Goal: Answer question/provide support

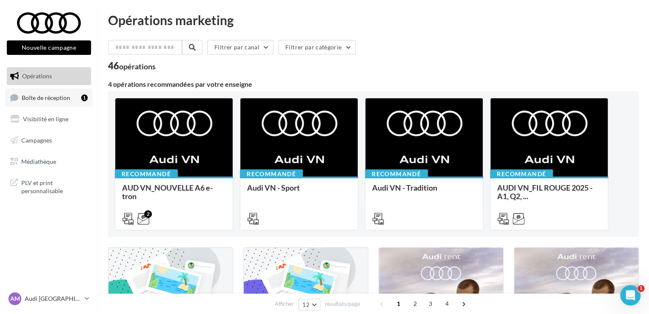
click at [81, 96] on div "1" at bounding box center [84, 97] width 6 height 7
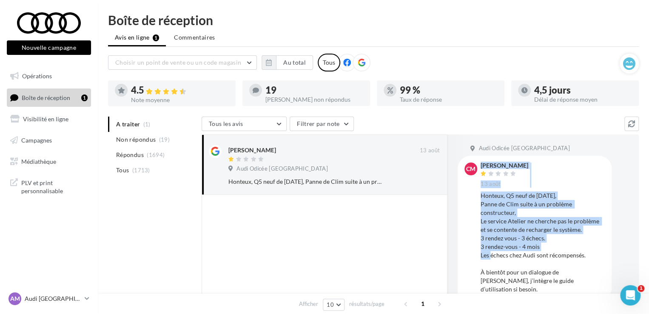
drag, startPoint x: 477, startPoint y: 195, endPoint x: 529, endPoint y: 245, distance: 73.1
click at [529, 245] on div "CM [PERSON_NAME] [DATE] Honteux, Q5 neuf de [DATE], Panne de Clim suite à un pr…" at bounding box center [534, 227] width 140 height 131
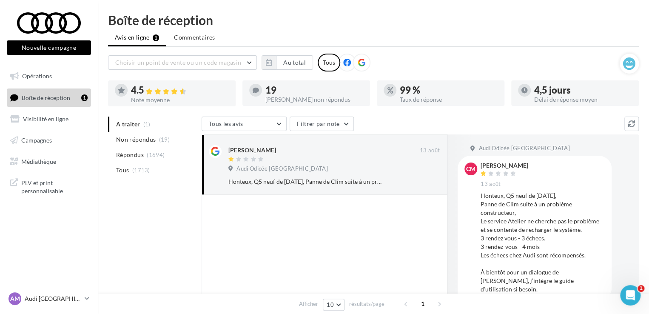
click at [535, 247] on div "Honteux, Q5 neuf de [DATE], Panne de Clim suite à un problème constructeur, Le …" at bounding box center [542, 242] width 124 height 102
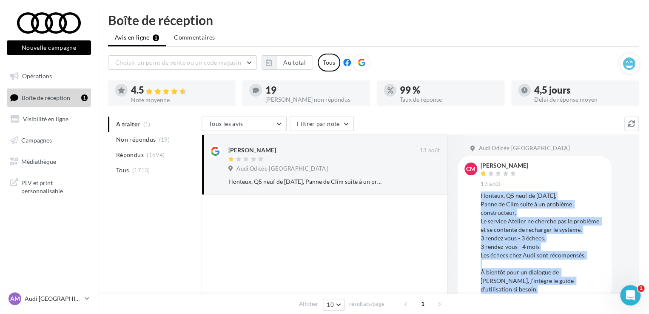
drag, startPoint x: 558, startPoint y: 282, endPoint x: 480, endPoint y: 195, distance: 116.5
click at [480, 195] on div "Honteux, Q5 neuf de [DATE], Panne de Clim suite à un problème constructeur, Le …" at bounding box center [542, 242] width 124 height 102
copy div "Honteux, Q5 neuf de [DATE], Panne de Clim suite à un problème constructeur, Le …"
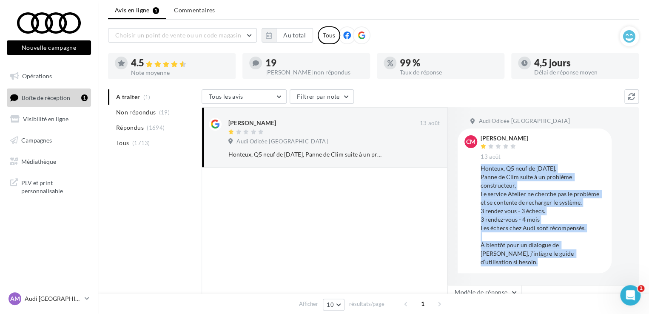
scroll to position [43, 0]
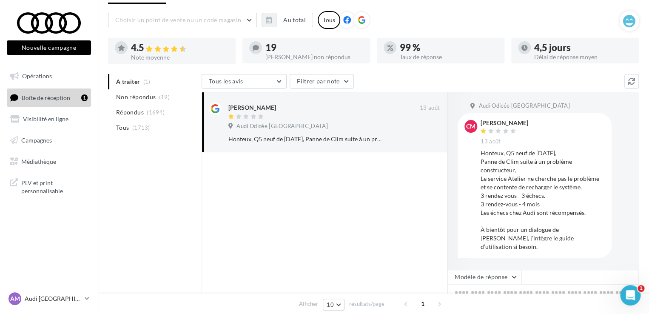
click at [327, 191] on div at bounding box center [325, 255] width 246 height 207
click at [266, 14] on button "button" at bounding box center [269, 20] width 14 height 14
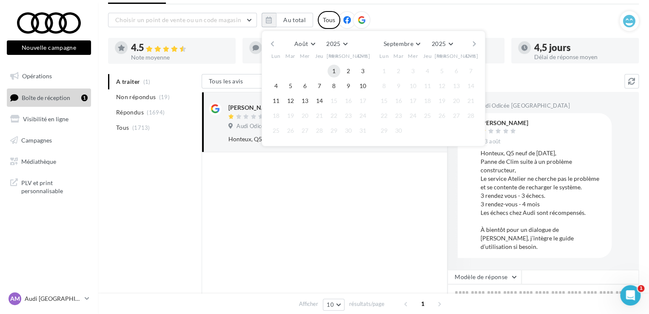
click at [335, 67] on button "1" at bounding box center [333, 71] width 13 height 13
click at [318, 101] on button "14" at bounding box center [319, 100] width 13 height 13
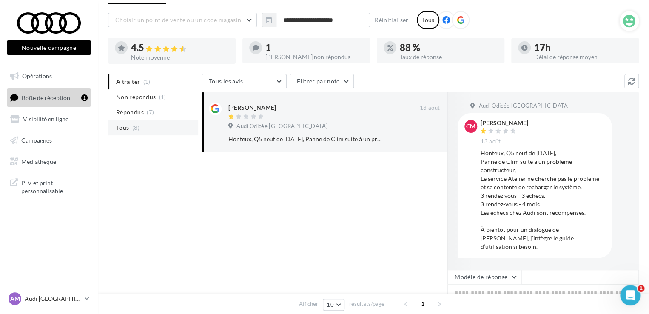
click at [123, 130] on span "Tous" at bounding box center [122, 127] width 13 height 9
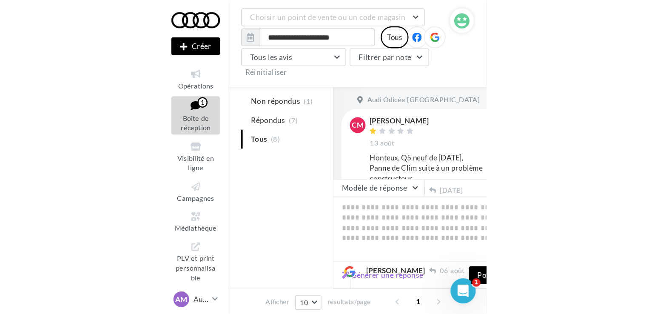
scroll to position [213, 0]
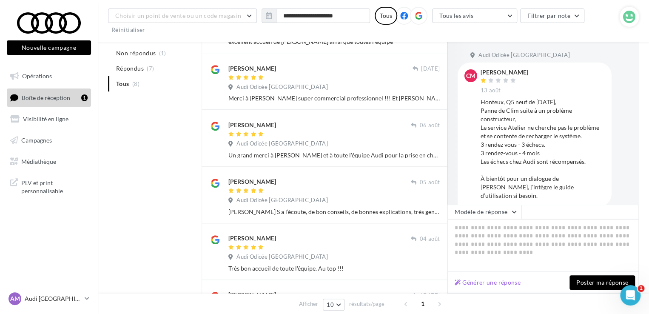
click at [163, 198] on div "A traiter (1) Non répondus (1) Répondus (7) Tous (8) Tous les avis Tous les avi…" at bounding box center [373, 167] width 531 height 498
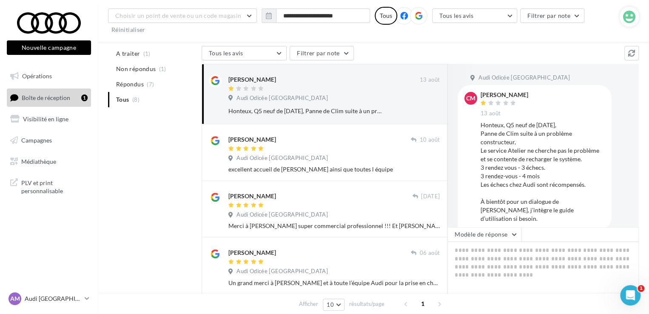
scroll to position [43, 0]
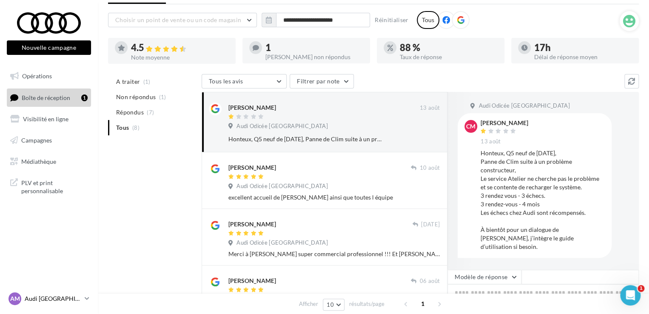
click at [68, 301] on p "Audi [GEOGRAPHIC_DATA]" at bounding box center [53, 298] width 57 height 9
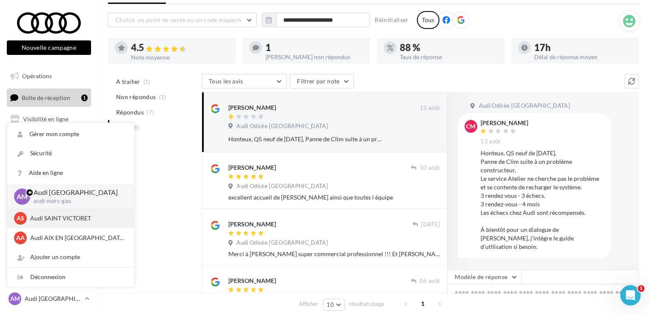
click at [58, 222] on p "Audi SAINT VICTORET" at bounding box center [77, 218] width 94 height 9
